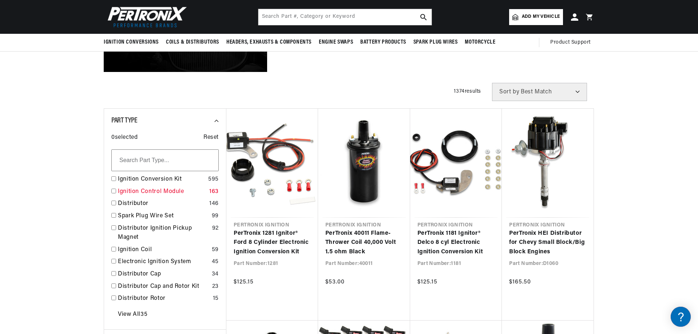
click at [114, 190] on input "checkbox" at bounding box center [113, 191] width 5 height 5
checkbox input "false"
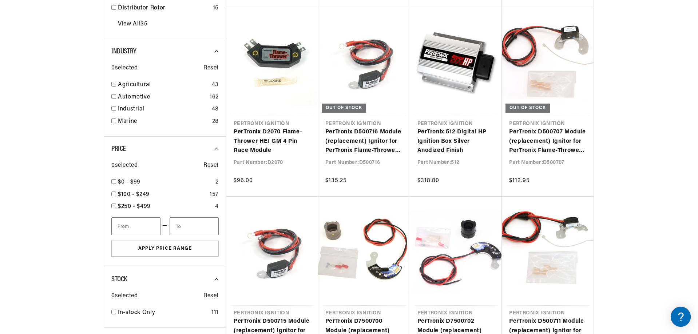
scroll to position [0, 272]
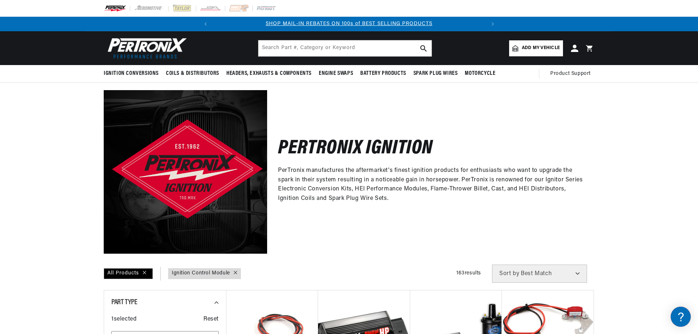
click at [528, 50] on span "Add my vehicle" at bounding box center [541, 48] width 38 height 7
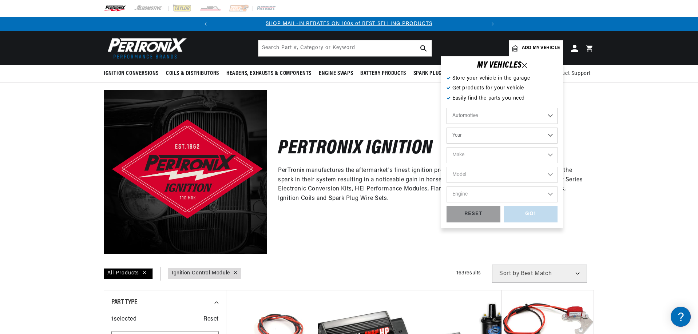
click at [550, 135] on select "Year 2022 2021 2020 2019 2018 2017 2016 2015 2014 2013 2012 2011 2010 2009 2008…" at bounding box center [502, 136] width 111 height 16
select select "1957"
click at [447, 128] on select "Year 2022 2021 2020 2019 2018 2017 2016 2015 2014 2013 2012 2011 2010 2009 2008…" at bounding box center [502, 136] width 111 height 16
select select "1957"
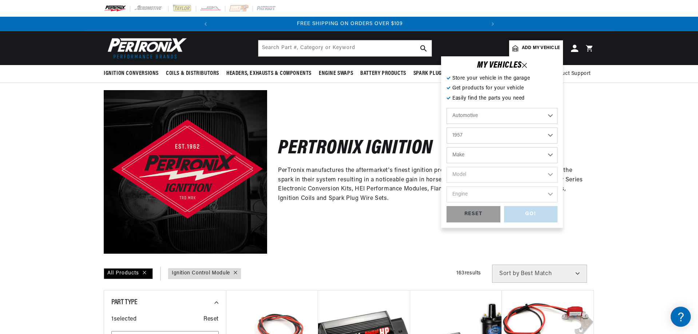
click at [551, 151] on select "Make Alfa Romeo Aston Martin Austin Healey Buick Cadillac Chevrolet Chrysler Do…" at bounding box center [502, 155] width 111 height 16
select select "Chevrolet"
click at [447, 147] on select "Make Alfa Romeo Aston Martin Austin Healey Buick Cadillac Chevrolet Chrysler Do…" at bounding box center [502, 155] width 111 height 16
select select "Chevrolet"
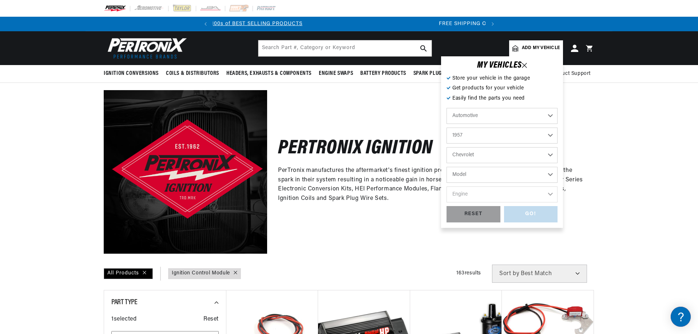
scroll to position [0, 0]
click at [550, 171] on select "Model Bel Air Corvette Del Ray Nomad One-Fifty Series Sedan Delivery Suburban T…" at bounding box center [502, 175] width 111 height 16
select select "Bel-Air"
click at [447, 167] on select "Model Bel Air Corvette Del Ray Nomad One-Fifty Series Sedan Delivery Suburban T…" at bounding box center [502, 175] width 111 height 16
select select "Bel-Air"
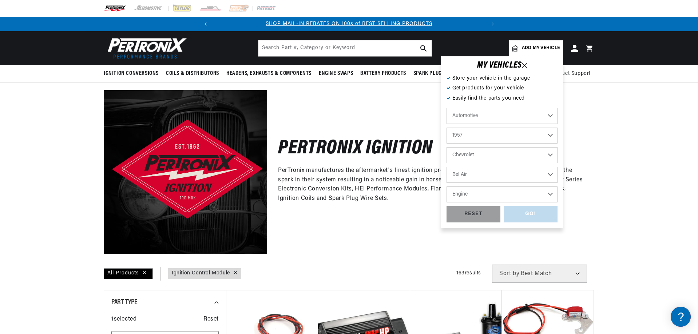
click at [550, 195] on select "Engine 235cid / 3.8L 235cid / 3.9L 261cid / 4.3L 265cid / 4.3L 283cid / 4.6L" at bounding box center [502, 195] width 111 height 16
select select "283cid-4.6L"
click at [447, 187] on select "Engine 235cid / 3.8L 235cid / 3.9L 261cid / 4.3L 265cid / 4.3L 283cid / 4.6L" at bounding box center [502, 195] width 111 height 16
select select "283cid-4.6L"
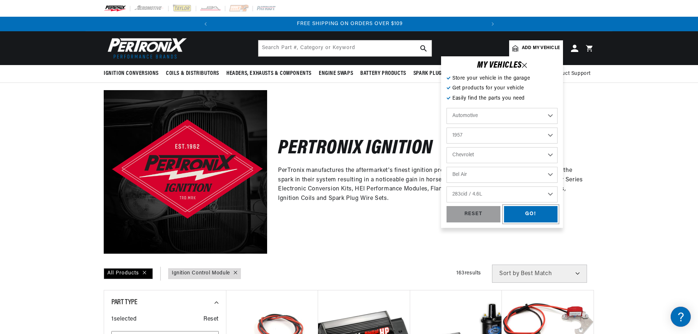
click at [535, 215] on div "GO!" at bounding box center [531, 214] width 54 height 16
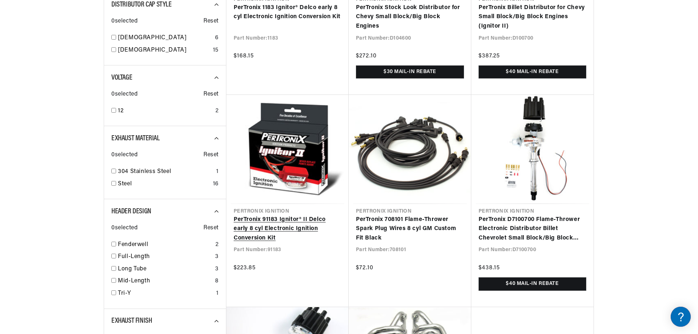
click at [259, 227] on link "PerTronix 91183 Ignitor® II Delco early 8 cyl Electronic Ignition Conversion Kit" at bounding box center [288, 229] width 108 height 28
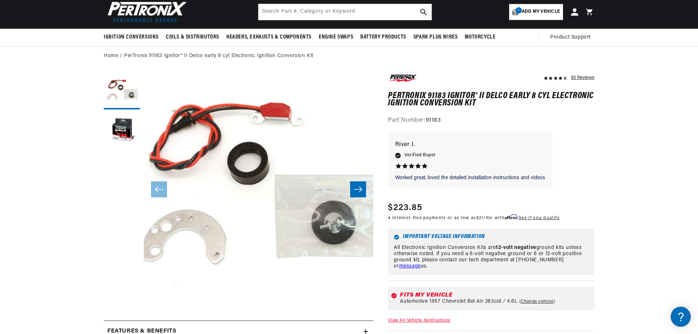
click at [360, 193] on icon "Slide right" at bounding box center [358, 189] width 9 height 7
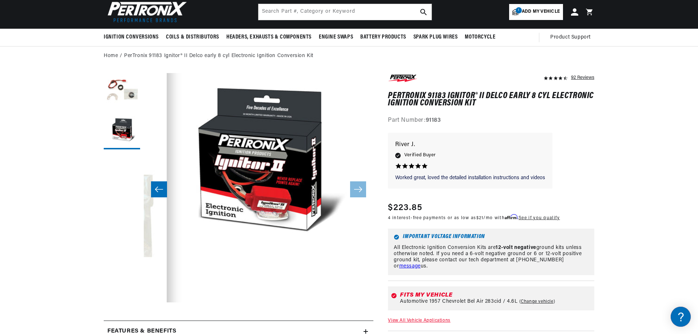
click at [162, 189] on icon "Slide left" at bounding box center [159, 189] width 9 height 7
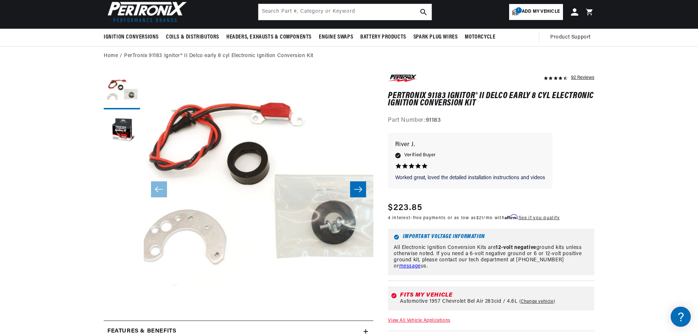
scroll to position [146, 0]
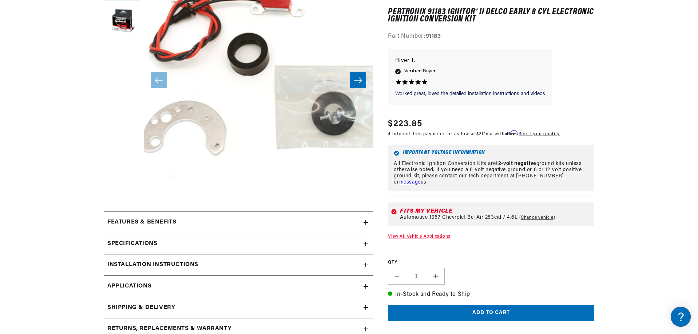
click at [140, 221] on h2 "Features & Benefits" at bounding box center [141, 222] width 69 height 9
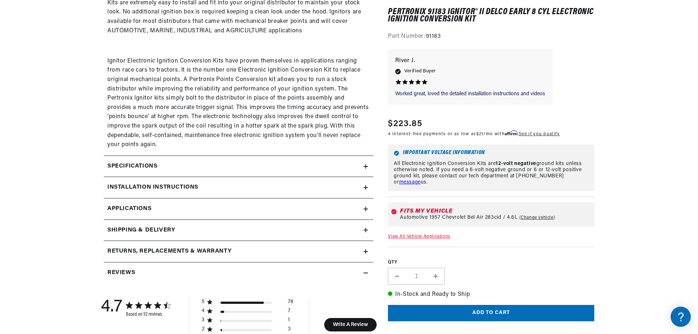
scroll to position [0, 0]
click at [365, 208] on icon at bounding box center [366, 209] width 4 height 4
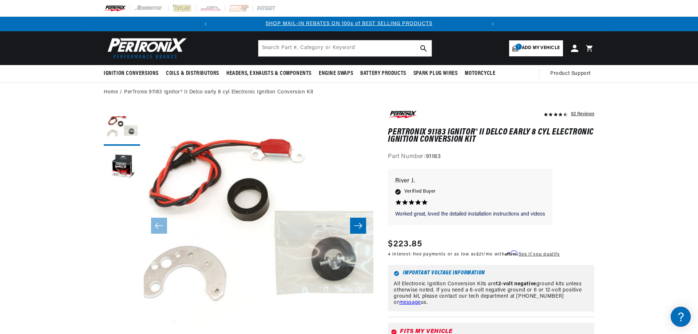
click at [359, 225] on icon "Slide right" at bounding box center [358, 225] width 9 height 7
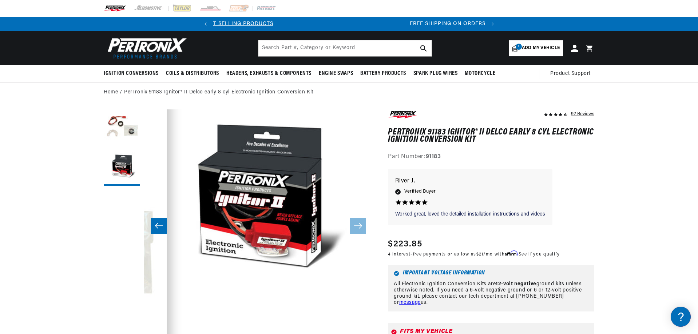
scroll to position [0, 272]
